Goal: Transaction & Acquisition: Download file/media

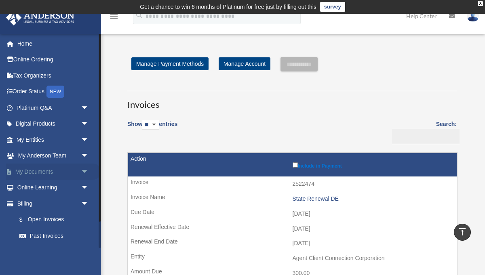
scroll to position [368, 0]
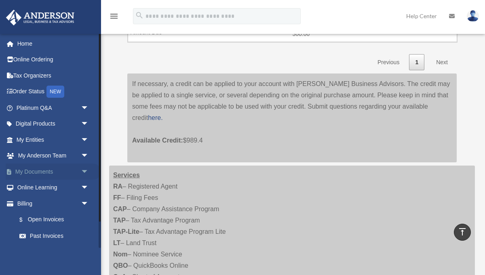
click at [84, 173] on span "arrow_drop_down" at bounding box center [89, 172] width 16 height 17
click at [37, 189] on link "Box" at bounding box center [56, 188] width 90 height 16
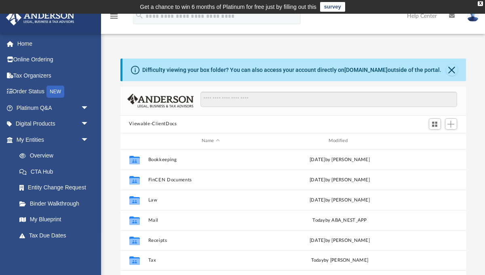
scroll to position [184, 346]
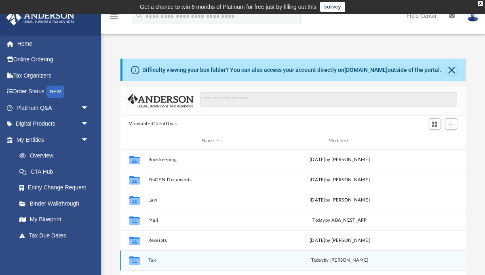
click at [150, 258] on button "Tax" at bounding box center [210, 260] width 125 height 5
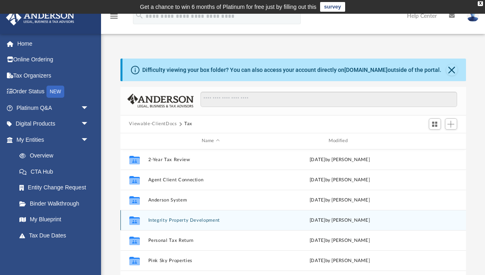
scroll to position [0, 0]
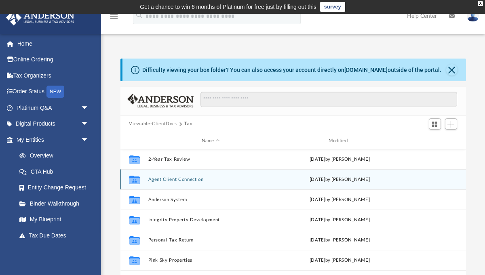
click at [172, 180] on button "Agent Client Connection" at bounding box center [210, 179] width 125 height 5
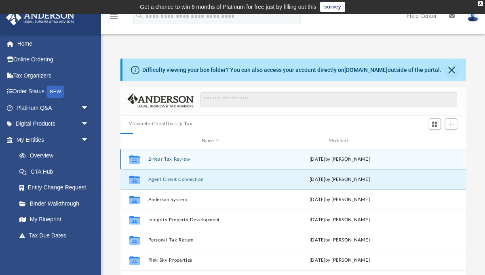
scroll to position [0, 0]
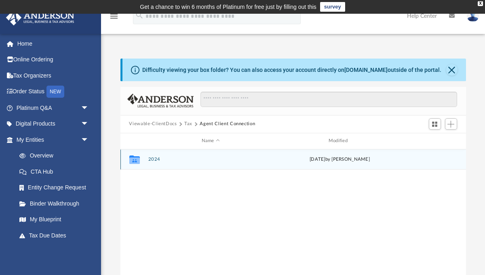
click at [150, 158] on button "2024" at bounding box center [210, 159] width 125 height 5
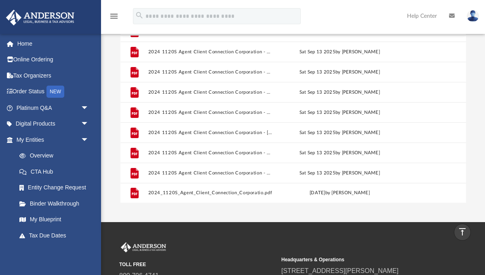
scroll to position [114, 0]
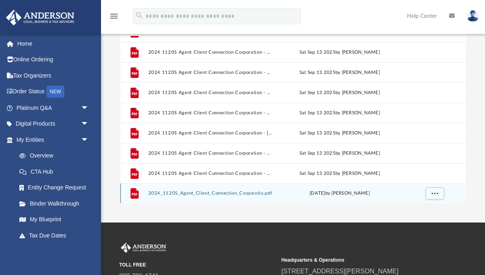
click at [252, 195] on button "2024_1120S_Agent_Client_Connection_Corporatio.pdf" at bounding box center [210, 193] width 125 height 5
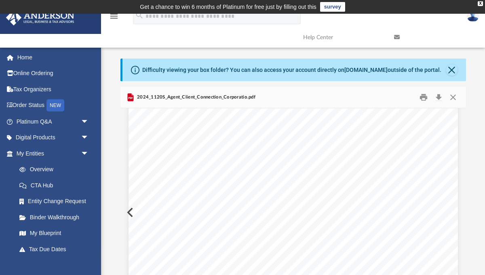
scroll to position [181, 0]
click at [441, 99] on button "Download" at bounding box center [439, 97] width 15 height 13
click at [454, 99] on button "Close" at bounding box center [453, 97] width 15 height 13
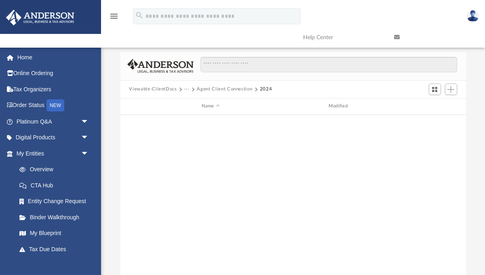
scroll to position [0, 0]
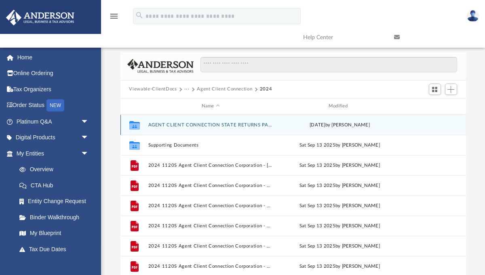
click at [184, 122] on button "AGENT CLIENT CONNECTION STATE RETURNS PAPER FILE (UPDATED)" at bounding box center [210, 124] width 125 height 5
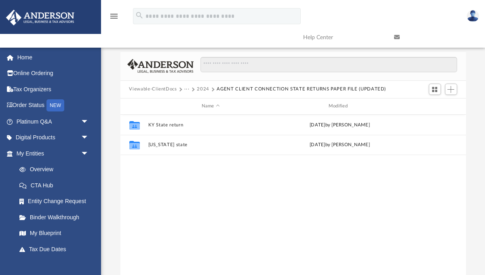
click at [200, 88] on button "2024" at bounding box center [203, 89] width 13 height 7
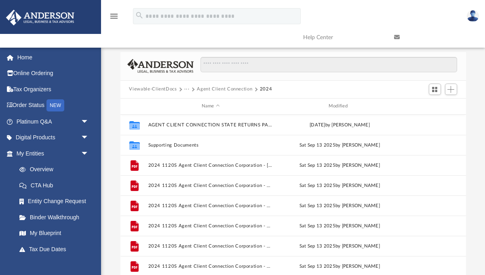
click at [206, 89] on button "Agent Client Connection" at bounding box center [224, 89] width 55 height 7
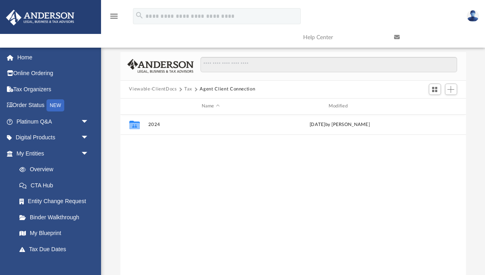
click at [185, 90] on button "Tax" at bounding box center [188, 89] width 8 height 7
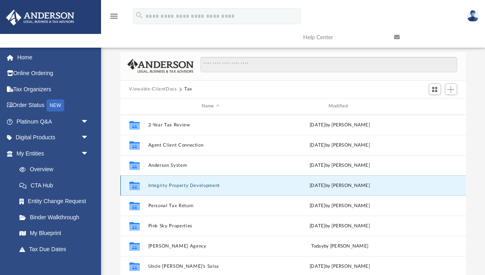
click at [165, 183] on button "Integrity Property Development" at bounding box center [210, 185] width 125 height 5
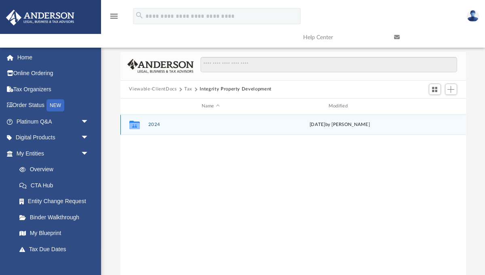
click at [155, 123] on button "2024" at bounding box center [210, 124] width 125 height 5
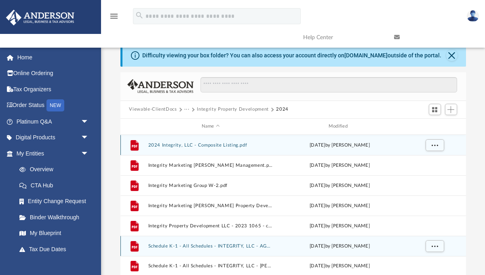
scroll to position [11, 0]
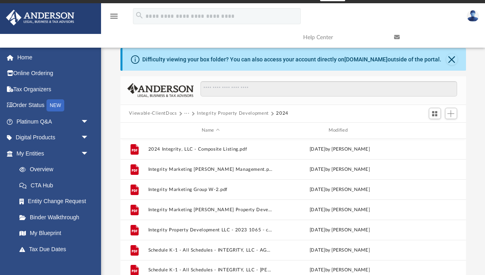
click at [188, 113] on button "···" at bounding box center [186, 113] width 5 height 7
click at [195, 127] on li "Tax" at bounding box center [193, 127] width 8 height 8
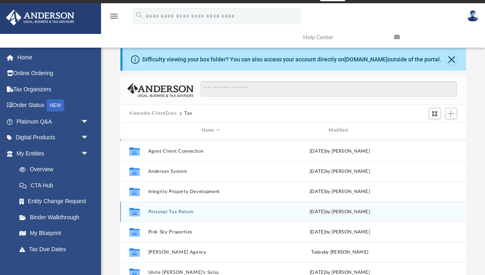
scroll to position [29, 0]
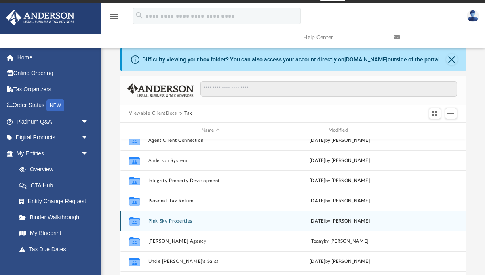
click at [171, 221] on button "Pink Sky Properties" at bounding box center [210, 220] width 125 height 5
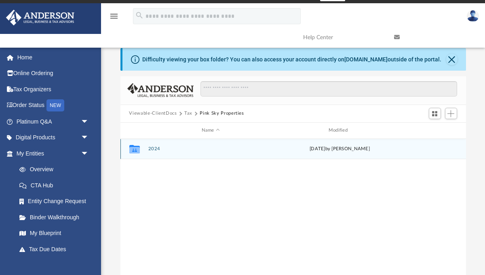
scroll to position [0, 0]
click at [153, 147] on button "2024" at bounding box center [210, 148] width 125 height 5
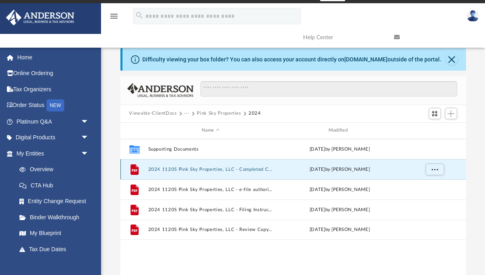
click at [186, 168] on button "2024 1120S Pink Sky Properties, LLC - Completed Copy.pdf" at bounding box center [210, 169] width 125 height 5
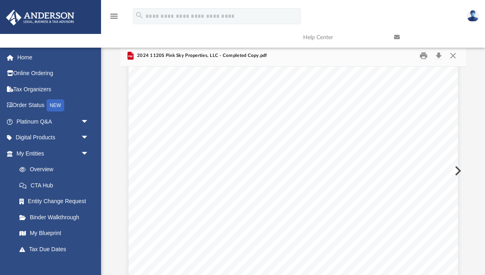
scroll to position [978, 0]
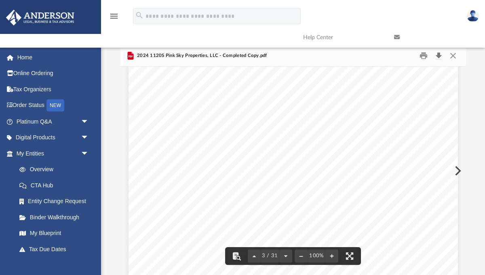
click at [440, 59] on button "Download" at bounding box center [439, 55] width 15 height 13
click at [451, 57] on button "Close" at bounding box center [453, 55] width 15 height 13
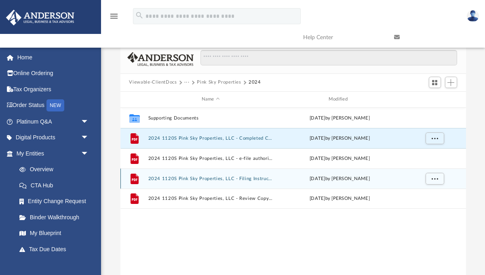
click at [230, 178] on button "2024 1120S Pink Sky Properties, LLC - Filing Instructions.pdf" at bounding box center [210, 178] width 125 height 5
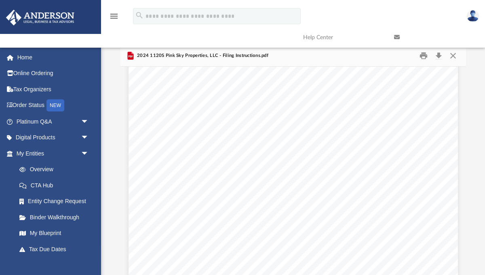
scroll to position [0, 0]
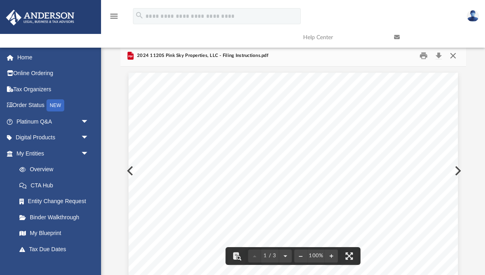
click at [455, 55] on button "Close" at bounding box center [453, 55] width 15 height 13
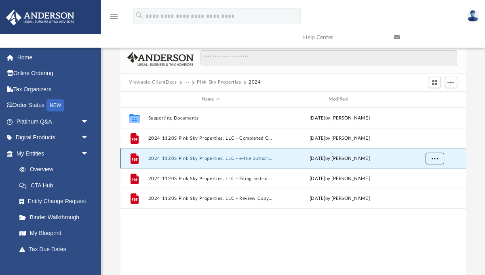
click at [434, 156] on span "More options" at bounding box center [435, 158] width 6 height 4
click at [427, 188] on li "Download" at bounding box center [427, 187] width 23 height 8
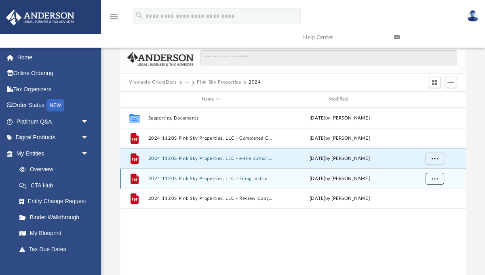
click at [433, 180] on span "More options" at bounding box center [435, 178] width 6 height 4
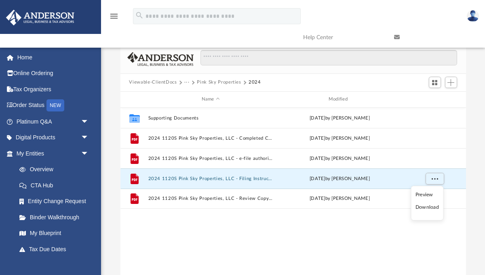
click at [426, 208] on li "Download" at bounding box center [427, 207] width 23 height 8
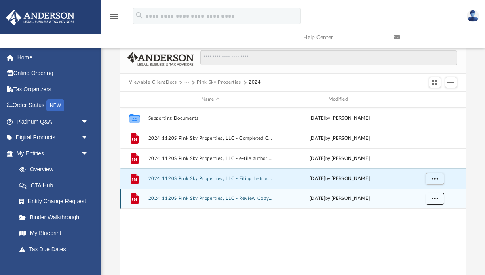
click at [438, 198] on button "More options" at bounding box center [435, 199] width 19 height 12
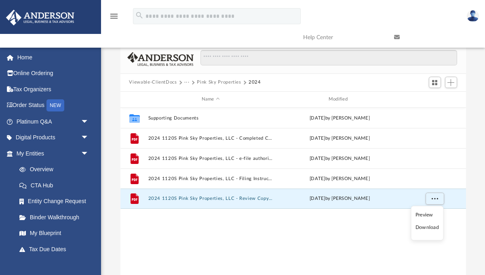
click at [186, 84] on button "···" at bounding box center [186, 82] width 5 height 7
click at [436, 201] on span "More options" at bounding box center [435, 198] width 6 height 4
click at [430, 227] on li "Download" at bounding box center [427, 228] width 23 height 8
click at [186, 83] on button "···" at bounding box center [186, 82] width 5 height 7
click at [192, 97] on li "Tax" at bounding box center [193, 96] width 8 height 8
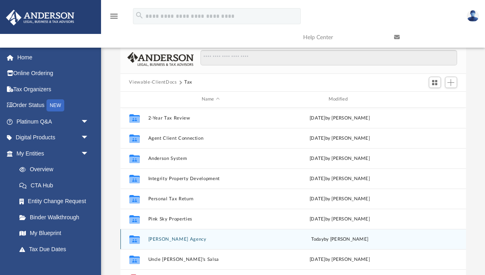
click at [163, 239] on button "[PERSON_NAME] Agency" at bounding box center [210, 239] width 125 height 5
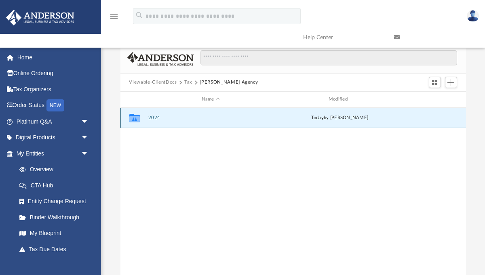
click at [157, 117] on button "2024" at bounding box center [210, 117] width 125 height 5
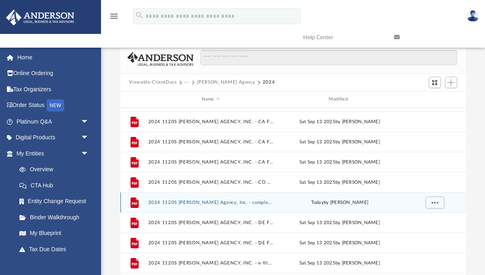
scroll to position [50, 0]
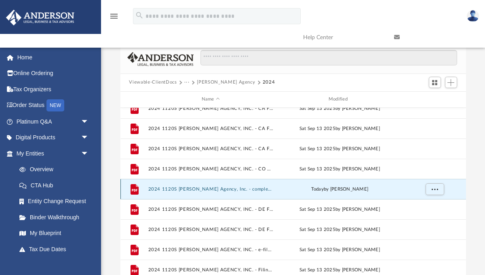
click at [232, 190] on button "2024 1120S [PERSON_NAME] Agency, Inc. - completed copy.pdf" at bounding box center [210, 188] width 125 height 5
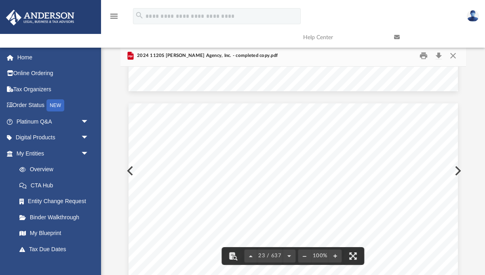
scroll to position [9818, 0]
click at [451, 55] on button "Close" at bounding box center [453, 55] width 15 height 13
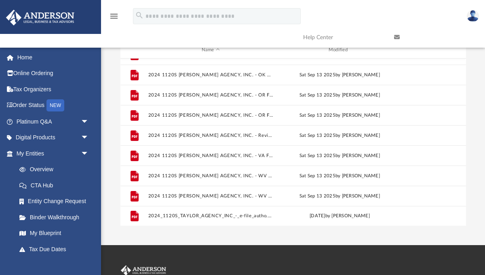
scroll to position [92, 0]
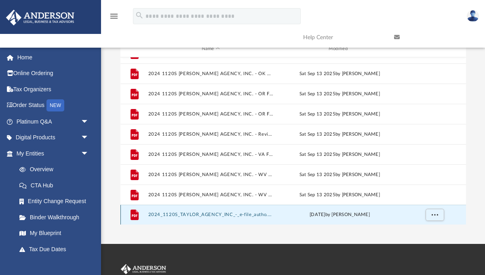
click at [247, 215] on button "2024_1120S_TAYLOR_AGENCY_INC_-_e-file_autho.pdf" at bounding box center [210, 214] width 125 height 5
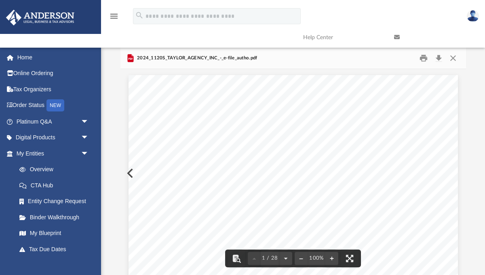
scroll to position [40, 0]
click at [440, 56] on button "Download" at bounding box center [439, 57] width 15 height 13
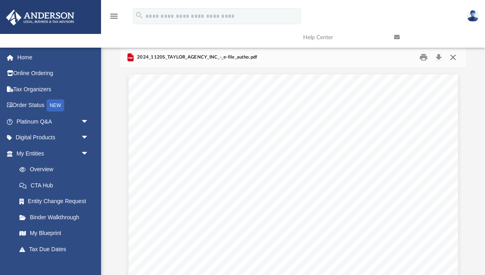
click at [456, 58] on button "Close" at bounding box center [453, 57] width 15 height 13
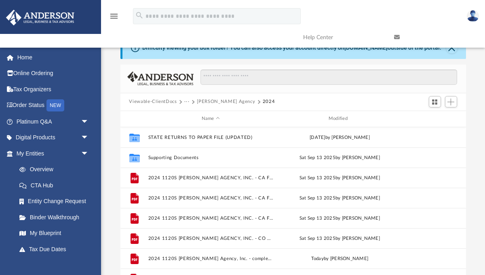
scroll to position [21, 0]
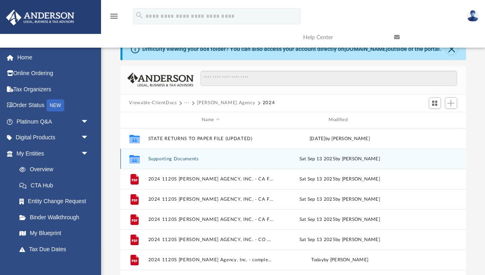
click at [184, 158] on button "Supporting Documents" at bounding box center [210, 158] width 125 height 5
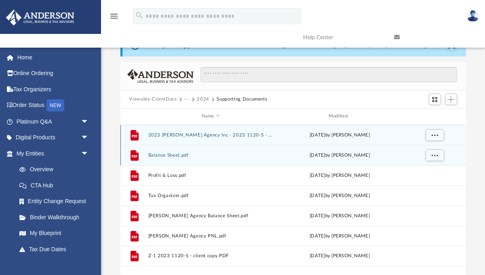
scroll to position [23, 0]
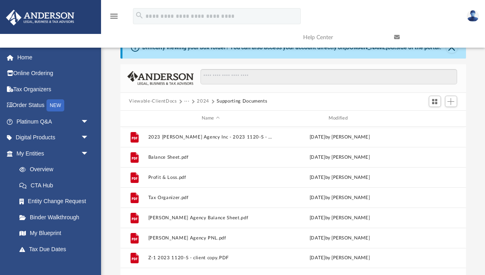
click at [187, 100] on button "···" at bounding box center [186, 101] width 5 height 7
click at [194, 117] on li "Tax" at bounding box center [218, 115] width 58 height 8
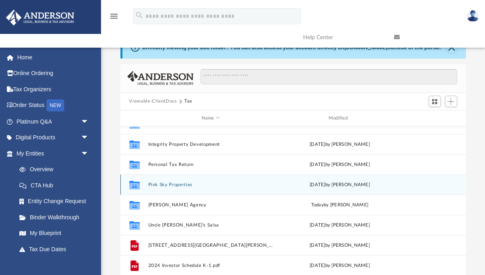
scroll to position [59, 0]
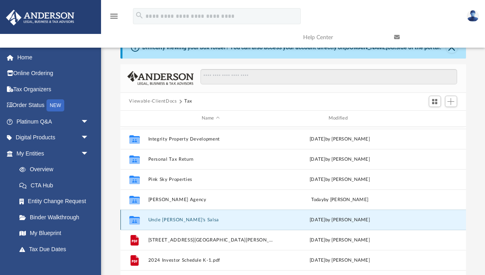
click at [175, 222] on button "Uncle [PERSON_NAME]'s Salsa" at bounding box center [210, 219] width 125 height 5
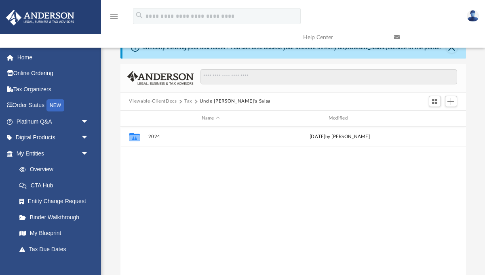
scroll to position [0, 0]
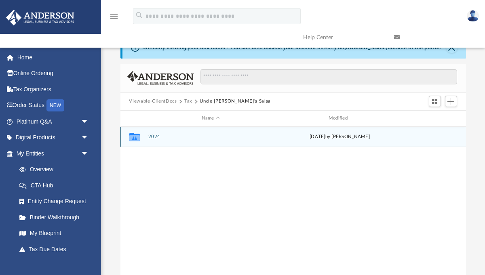
click at [146, 140] on div "Collaborated Folder 2024 [DATE] by [PERSON_NAME]" at bounding box center [294, 137] width 346 height 20
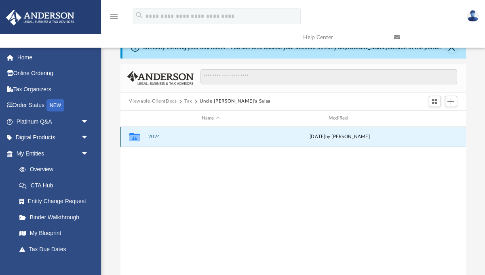
click at [153, 138] on button "2024" at bounding box center [210, 136] width 125 height 5
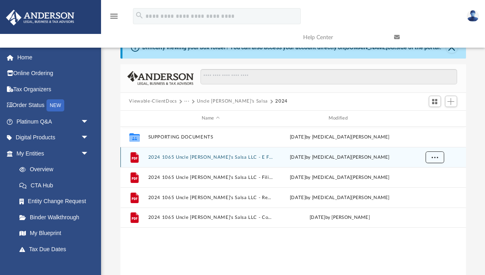
click at [434, 158] on span "More options" at bounding box center [435, 157] width 6 height 4
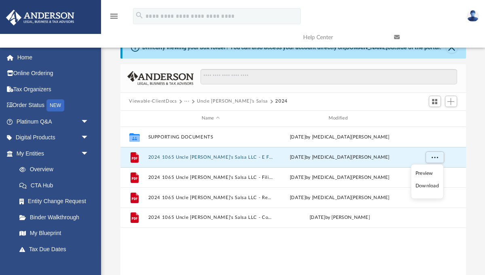
click at [426, 188] on li "Download" at bounding box center [427, 186] width 23 height 8
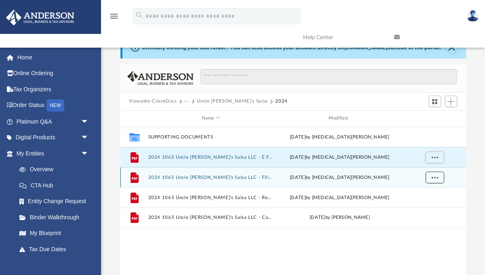
click at [434, 178] on span "More options" at bounding box center [435, 177] width 6 height 4
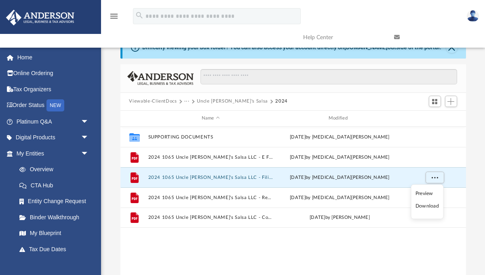
click at [431, 205] on li "Download" at bounding box center [427, 206] width 23 height 8
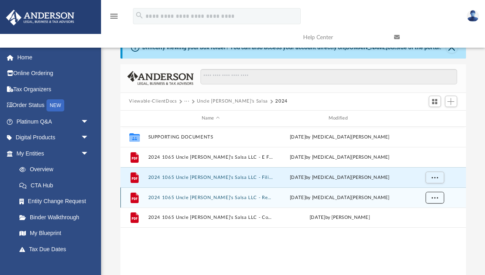
click at [432, 199] on span "More options" at bounding box center [435, 197] width 6 height 4
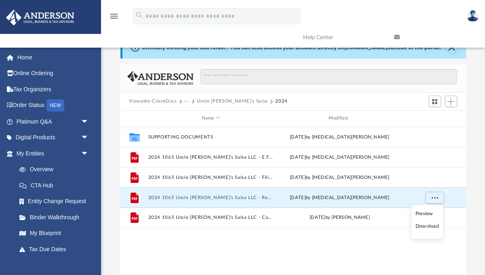
click at [429, 228] on li "Download" at bounding box center [427, 226] width 23 height 8
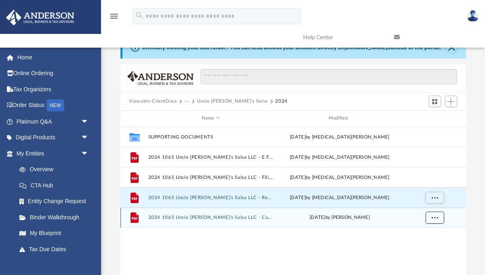
click at [435, 218] on span "More options" at bounding box center [435, 217] width 6 height 4
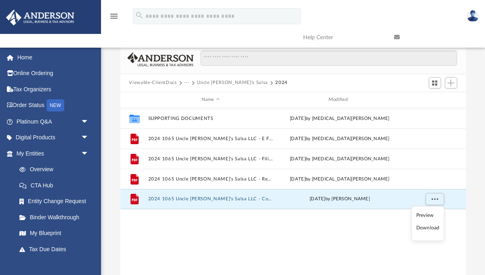
scroll to position [42, 0]
click at [428, 229] on li "Download" at bounding box center [428, 228] width 23 height 8
